Goal: Participate in discussion: Engage in conversation with other users on a specific topic

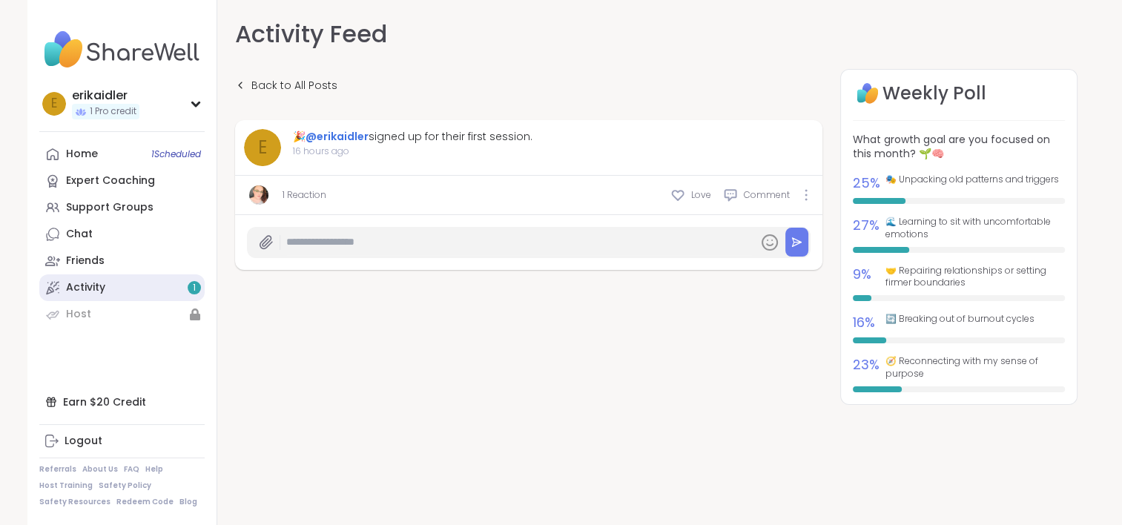
click at [85, 279] on link "Activity 1" at bounding box center [121, 287] width 165 height 27
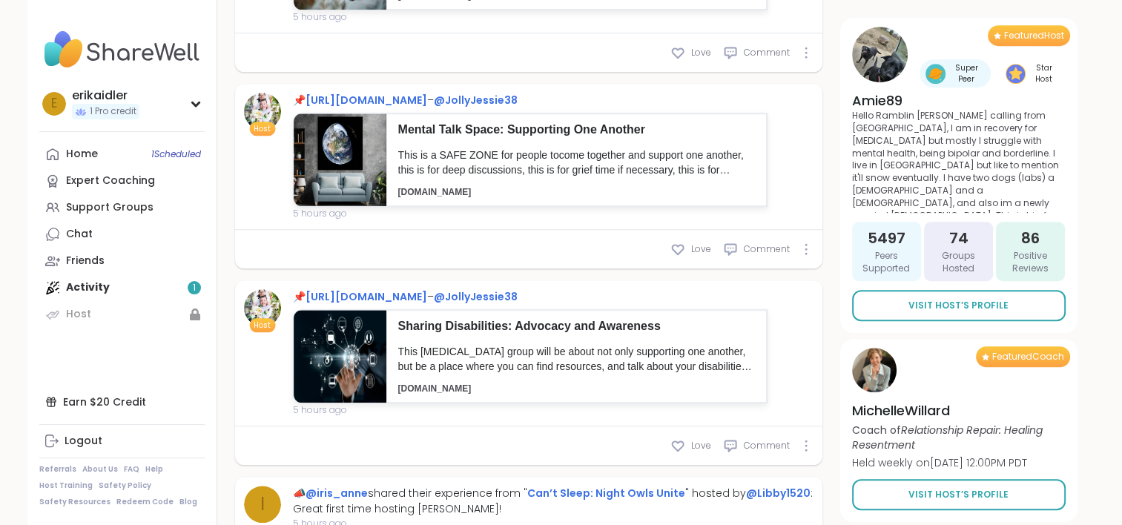
scroll to position [1187, 0]
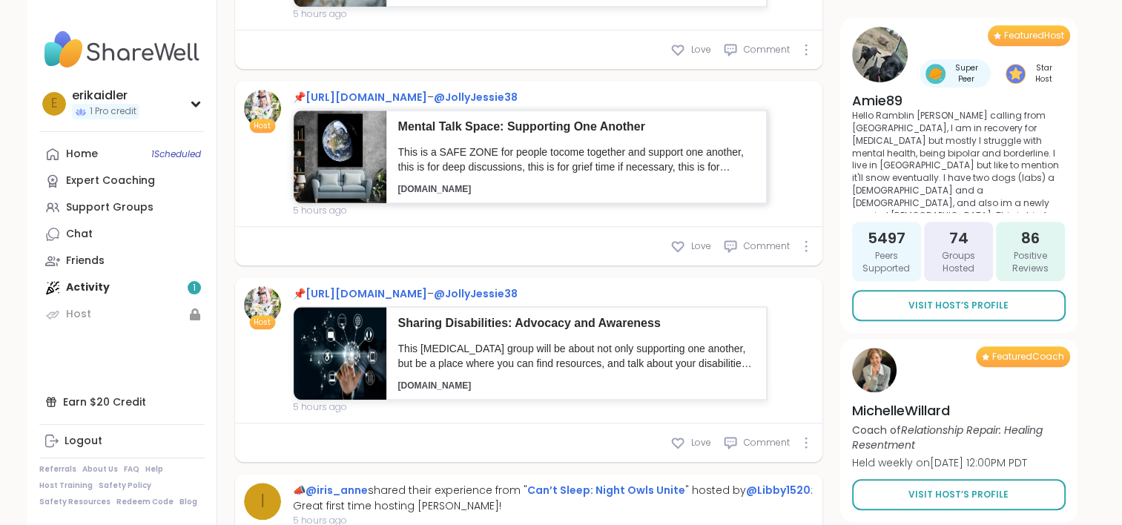
click at [468, 135] on p "Mental Talk Space: Supporting One Another" at bounding box center [576, 127] width 357 height 16
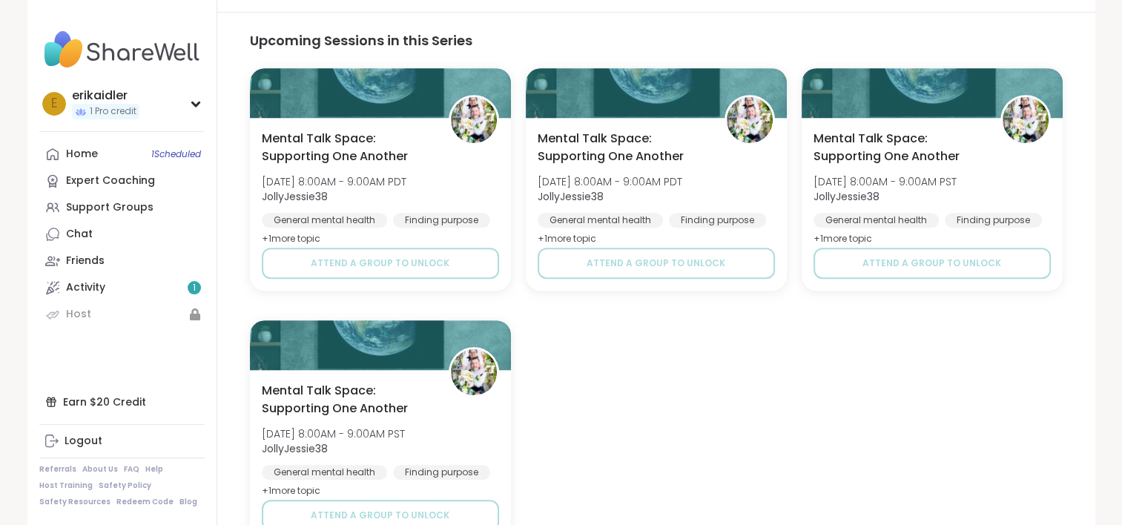
scroll to position [884, 0]
